Goal: Task Accomplishment & Management: Complete application form

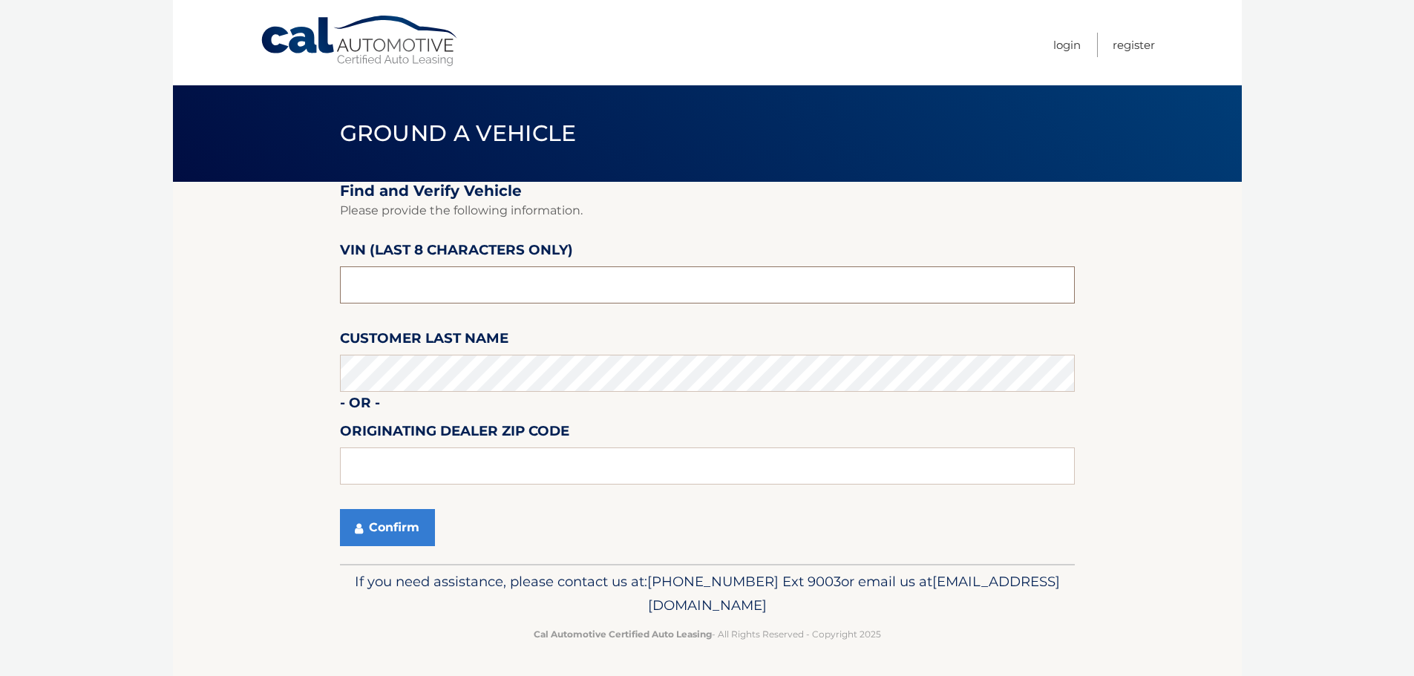
click at [408, 274] on input "text" at bounding box center [707, 284] width 735 height 37
type input "NM116113"
type input "33073"
click at [390, 534] on button "Confirm" at bounding box center [387, 527] width 95 height 37
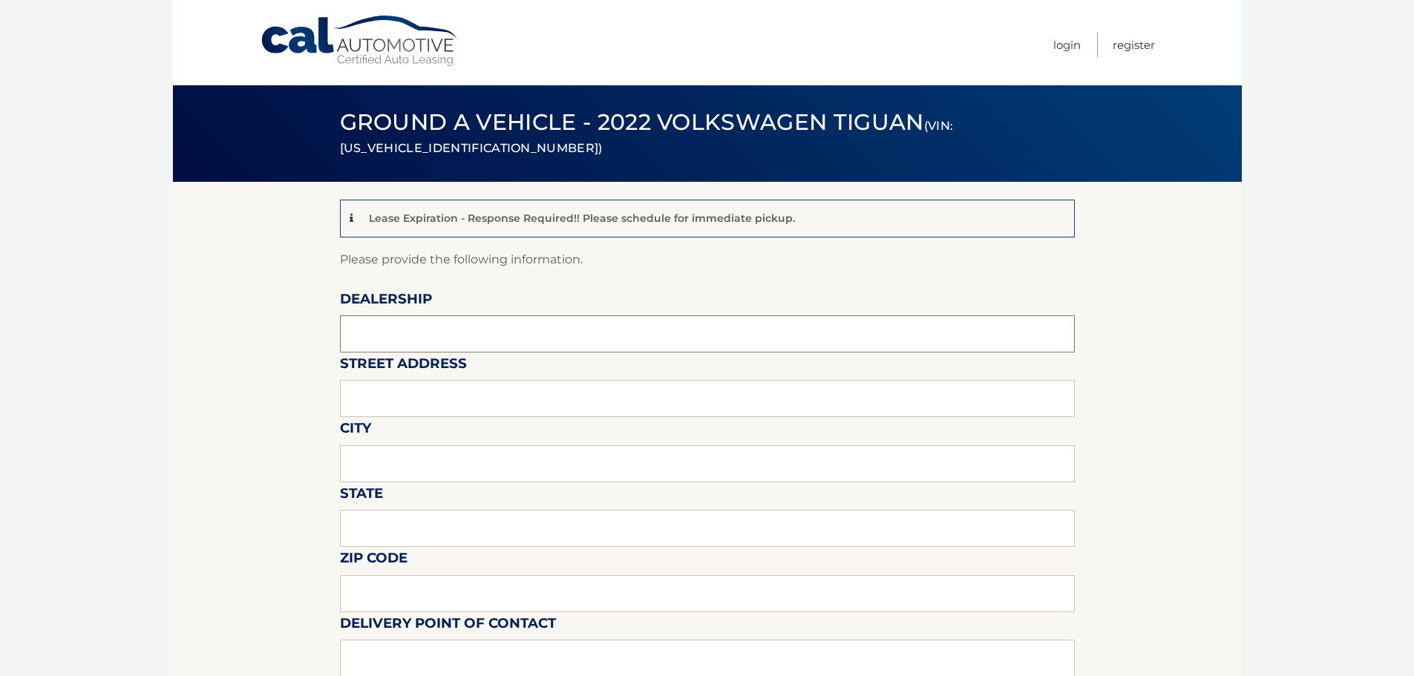
click at [433, 333] on input "text" at bounding box center [707, 333] width 735 height 37
type input "GUNTHER VOLVO CARS COCONUT CREEK"
type input "4350 NORTH STATE ROAD 7"
type input "COCONUT CREEK"
type input "FL"
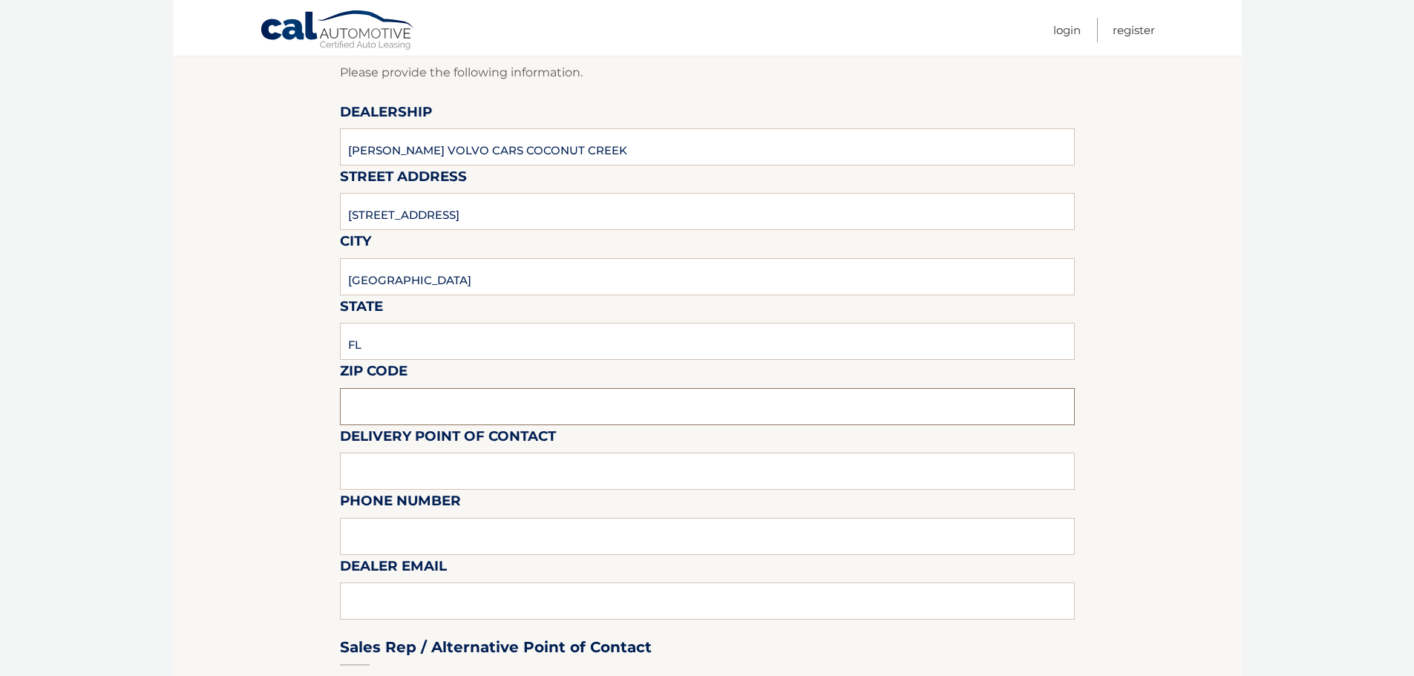
scroll to position [297, 0]
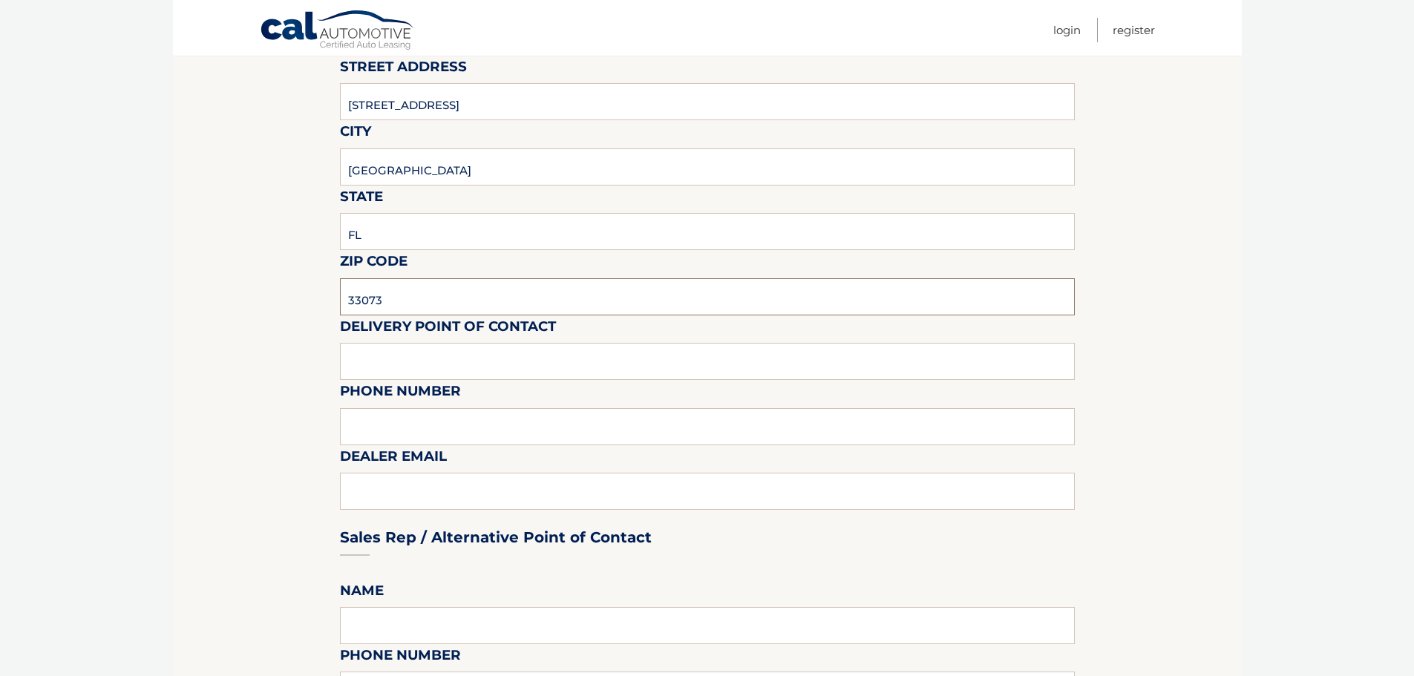
type input "33073"
type input "VOLVO SALES FRONT DESK"
type input "9545903760"
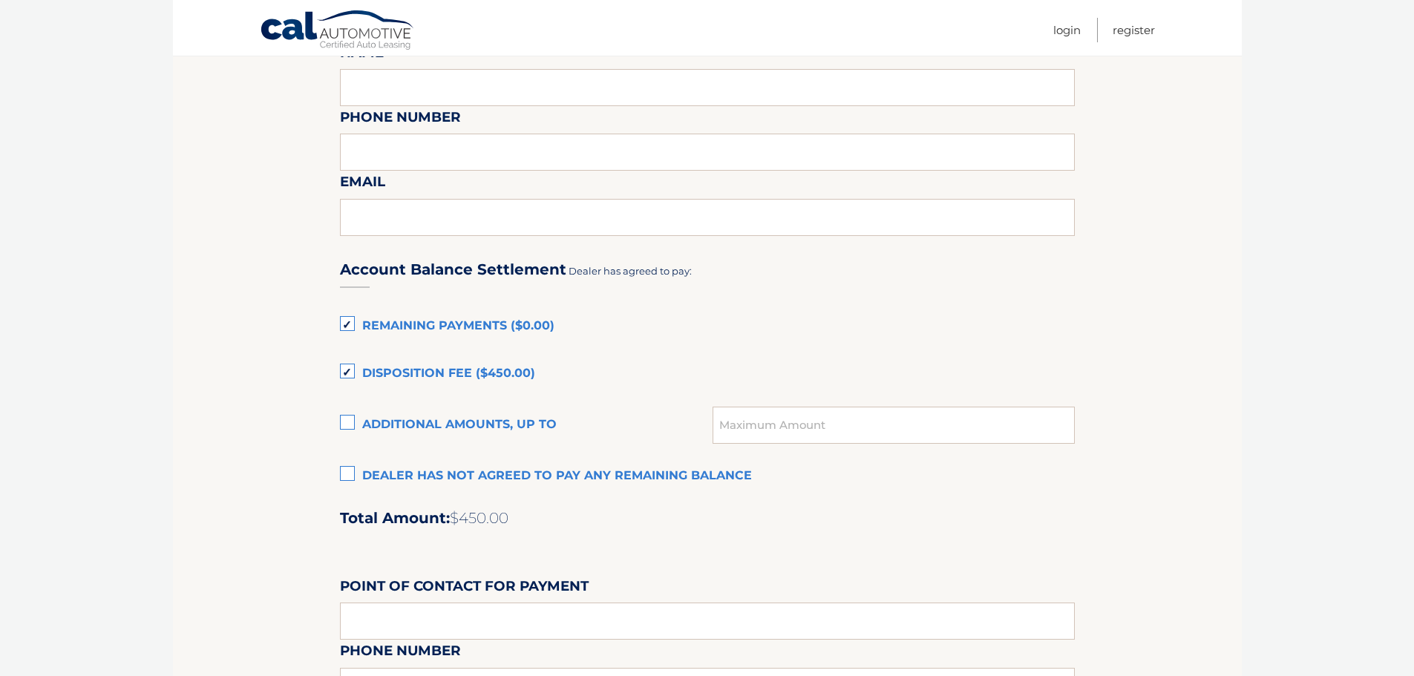
scroll to position [965, 0]
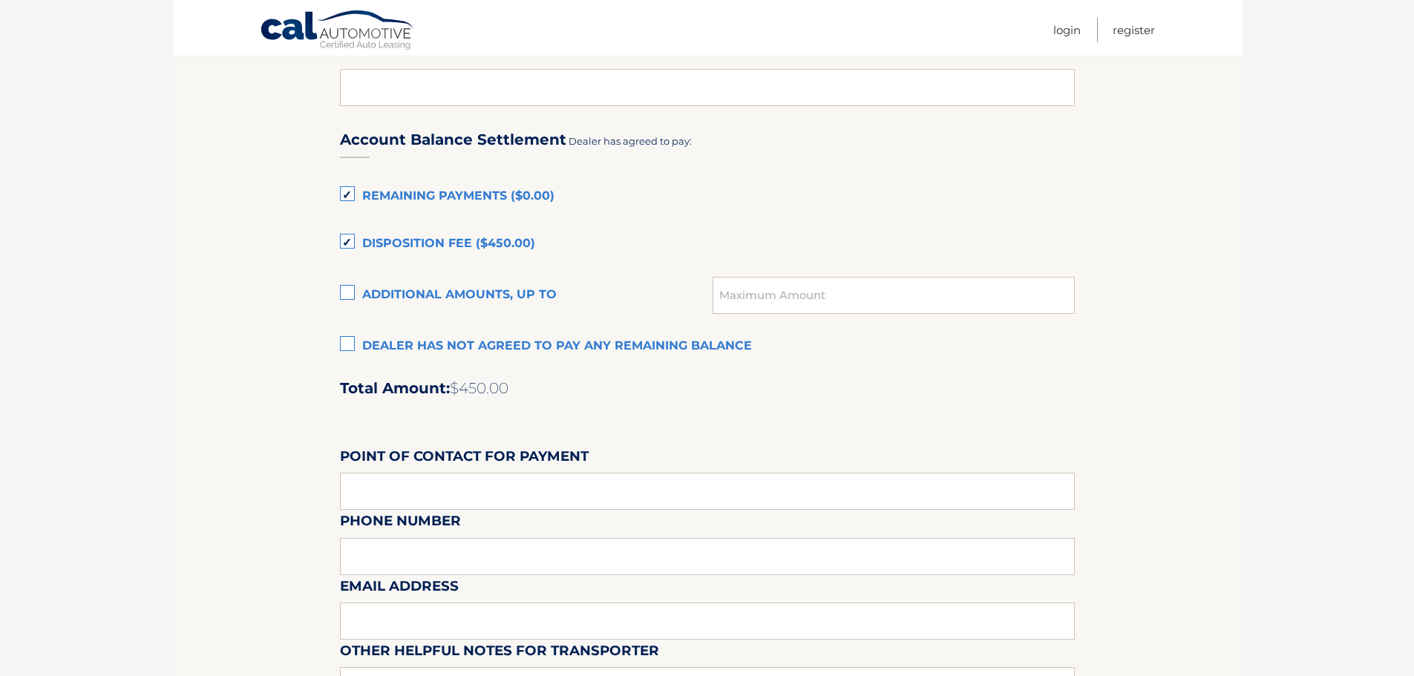
type input "KATIEM@GUNTHERCREEK.NET"
click at [349, 347] on label "Dealer has not agreed to pay any remaining balance" at bounding box center [707, 347] width 735 height 30
click at [0, 0] on input "Dealer has not agreed to pay any remaining balance" at bounding box center [0, 0] width 0 height 0
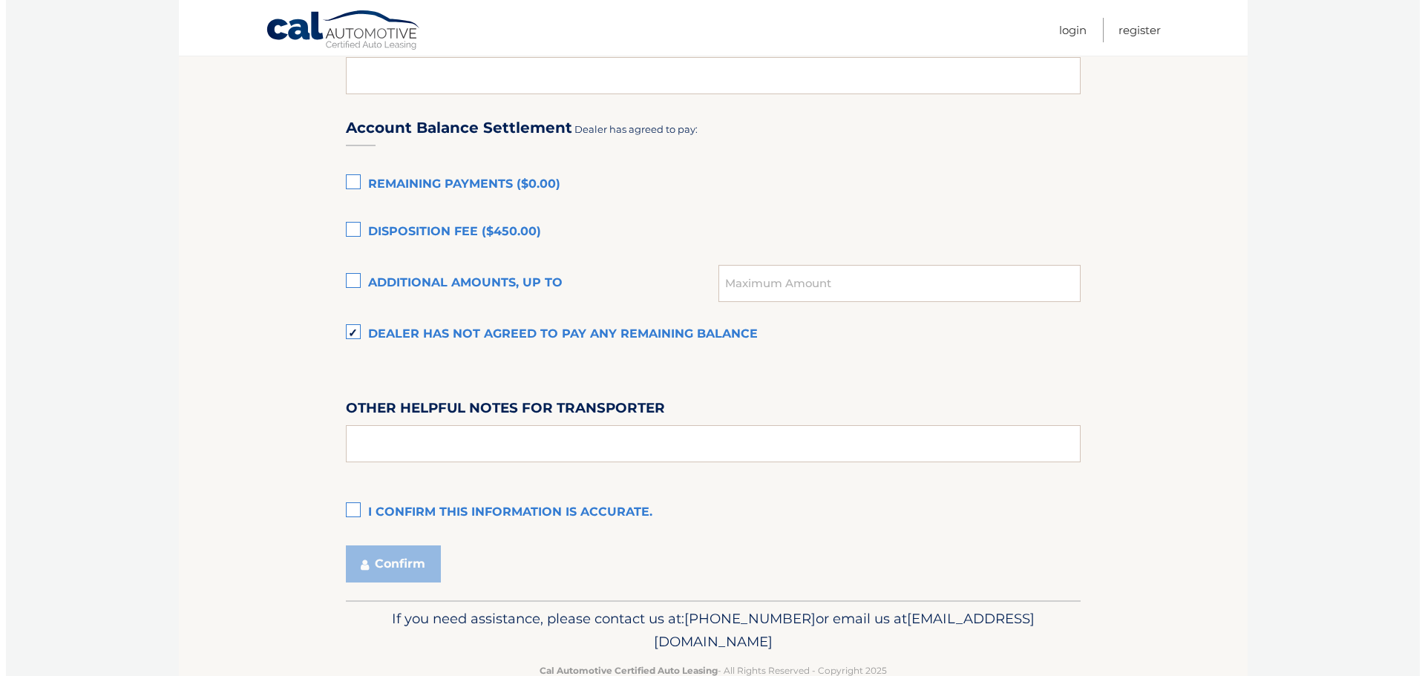
scroll to position [1014, 0]
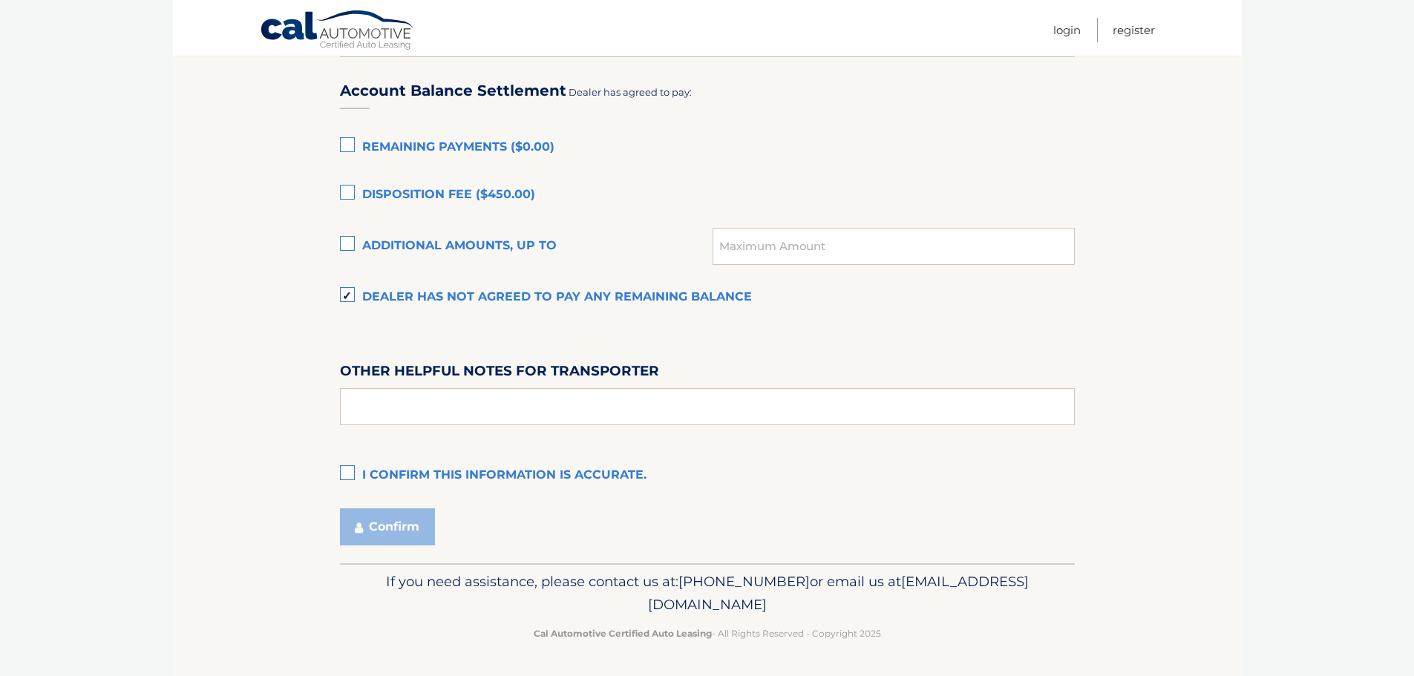
click at [341, 471] on label "I confirm this information is accurate." at bounding box center [707, 476] width 735 height 30
click at [0, 0] on input "I confirm this information is accurate." at bounding box center [0, 0] width 0 height 0
click at [385, 528] on button "Confirm" at bounding box center [387, 526] width 95 height 37
